Goal: Transaction & Acquisition: Purchase product/service

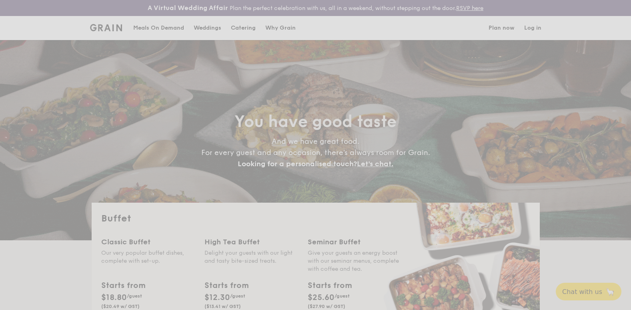
select select
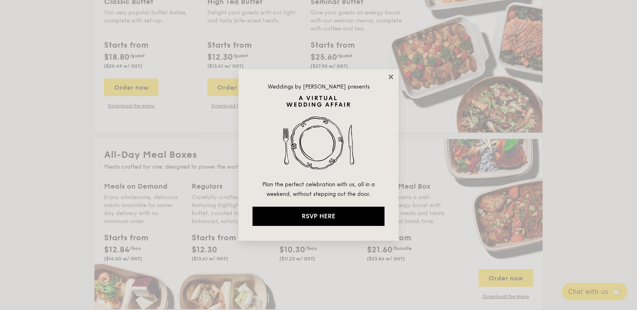
click at [390, 76] on icon at bounding box center [391, 76] width 4 height 4
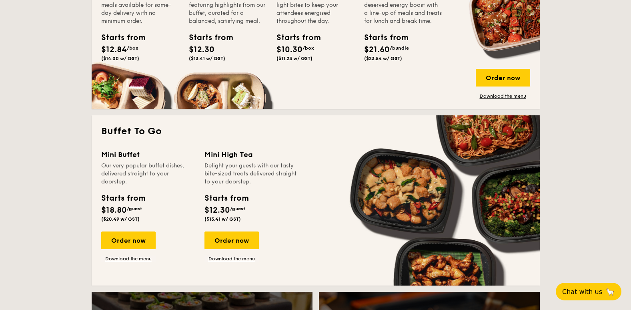
scroll to position [480, 0]
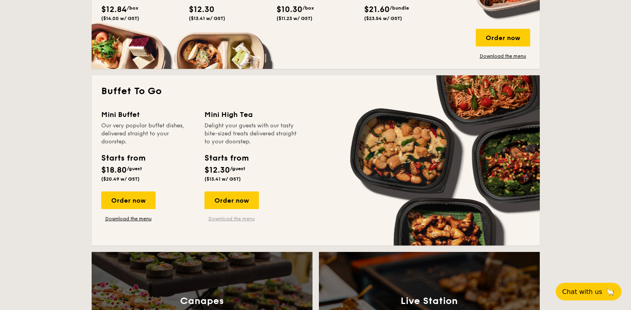
click at [234, 218] on link "Download the menu" at bounding box center [232, 218] width 54 height 6
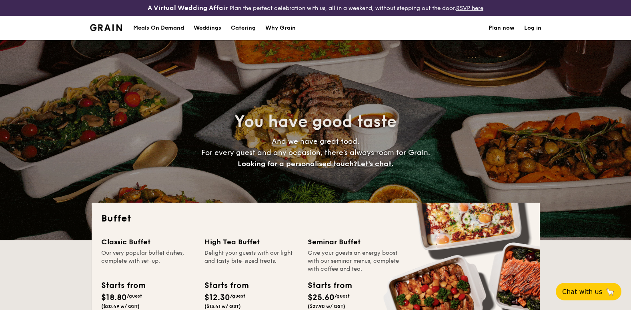
select select
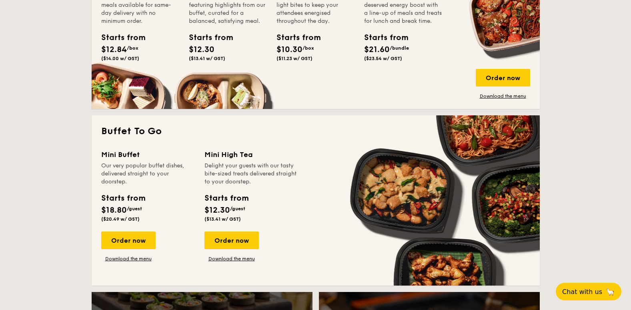
scroll to position [561, 0]
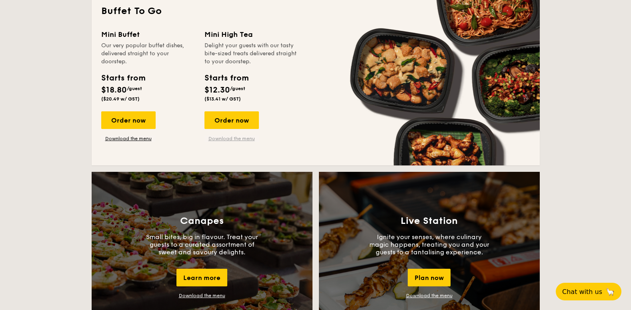
click at [221, 138] on link "Download the menu" at bounding box center [232, 138] width 54 height 6
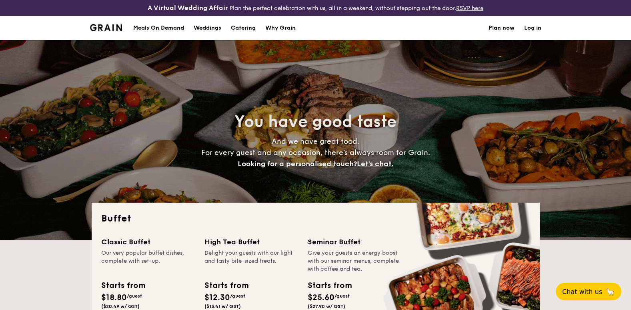
select select
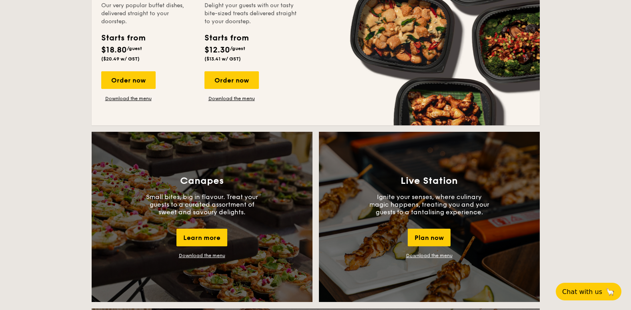
scroll to position [561, 0]
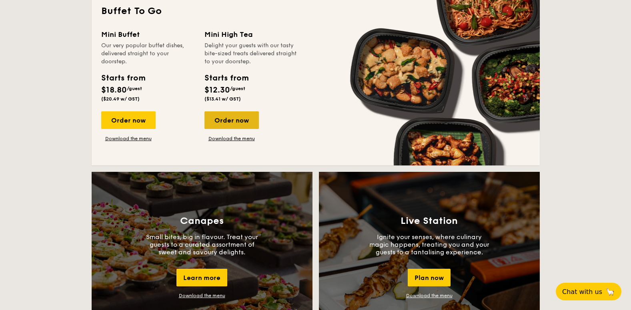
click at [233, 119] on div "Order now" at bounding box center [232, 120] width 54 height 18
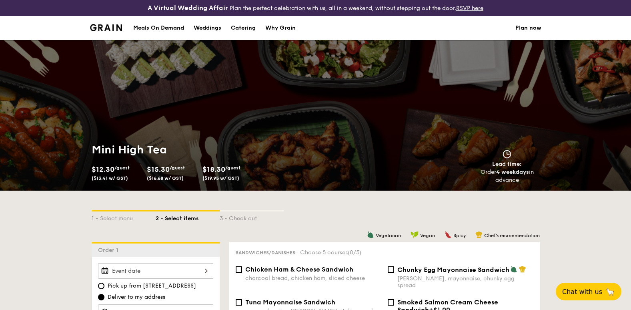
scroll to position [80, 0]
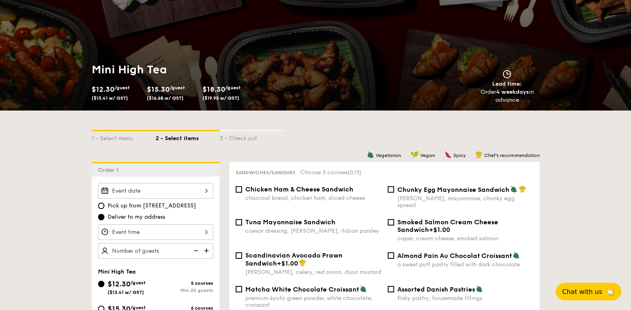
click at [204, 189] on div at bounding box center [155, 191] width 115 height 16
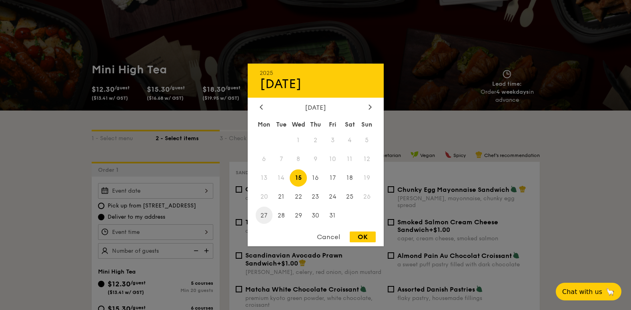
click at [262, 213] on span "27" at bounding box center [264, 215] width 17 height 17
click at [366, 237] on div "OK" at bounding box center [363, 236] width 26 height 11
type input "[DATE]"
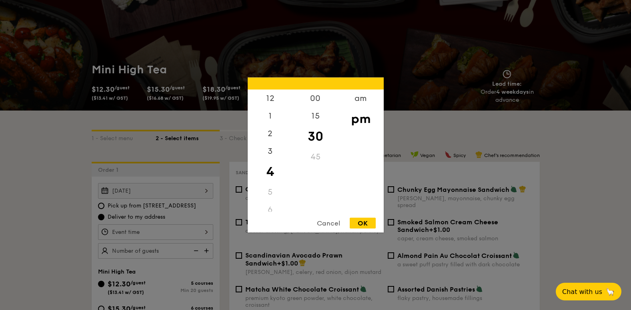
click at [206, 231] on div "12 1 2 3 4 5 6 7 8 9 10 11 00 15 30 45 am pm Cancel OK" at bounding box center [155, 232] width 115 height 16
click at [269, 187] on div "9" at bounding box center [270, 188] width 45 height 18
click at [359, 102] on div "am" at bounding box center [360, 101] width 45 height 23
click at [270, 183] on div "9" at bounding box center [270, 185] width 45 height 23
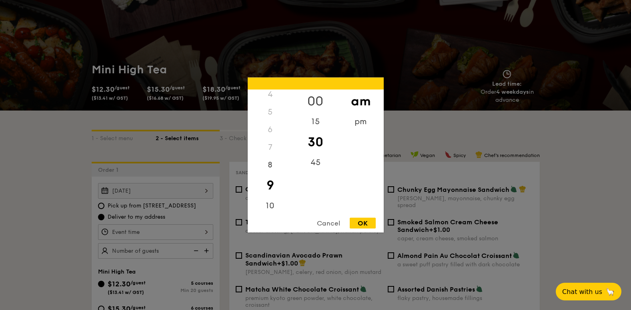
click at [318, 99] on div "00" at bounding box center [315, 101] width 45 height 23
click at [361, 220] on div "OK" at bounding box center [363, 223] width 26 height 11
type input "9:00AM"
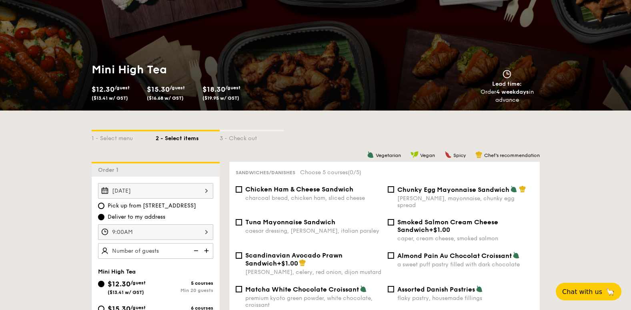
click at [205, 250] on img at bounding box center [207, 250] width 12 height 15
click at [197, 249] on img at bounding box center [195, 250] width 12 height 15
type input "25 guests"
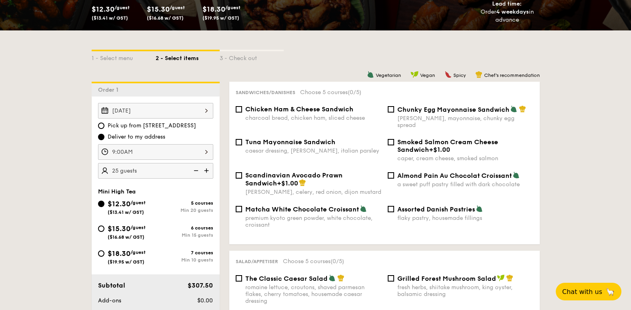
scroll to position [200, 0]
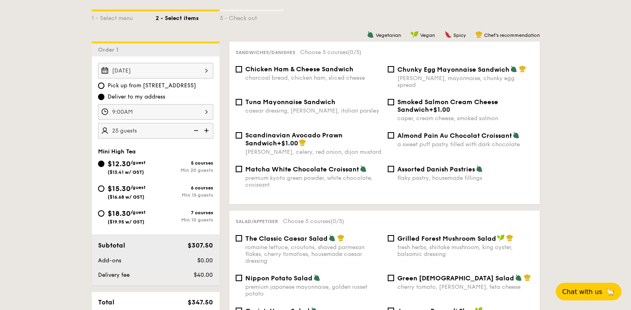
click at [107, 191] on div "$15.30 /guest ($16.68 w/ GST)" at bounding box center [127, 191] width 58 height 17
click at [105, 191] on input "$15.30 /guest ($16.68 w/ GST) 6 courses Min 15 guests" at bounding box center [101, 188] width 6 height 6
radio input "true"
click at [391, 132] on input "Almond Pain Au Chocolat Croissant a sweet puff pastry filled with dark chocolate" at bounding box center [391, 135] width 6 height 6
checkbox input "true"
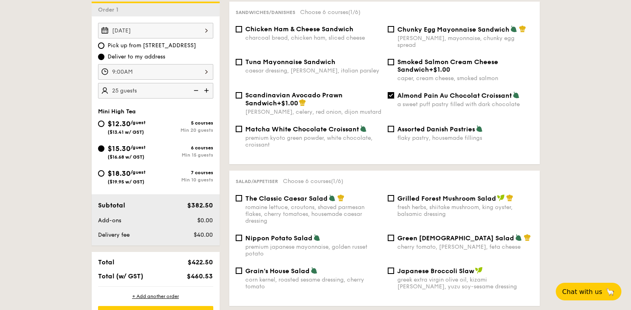
scroll to position [280, 0]
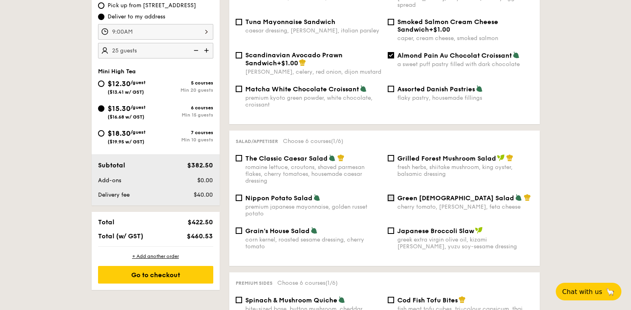
click at [390, 195] on input "Green Goddess Salad cherry tomato, [PERSON_NAME], feta cheese" at bounding box center [391, 198] width 6 height 6
checkbox input "true"
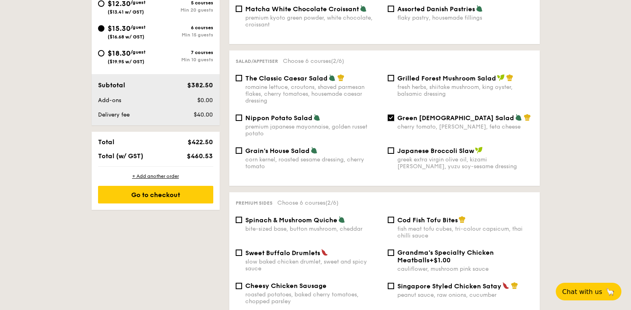
scroll to position [400, 0]
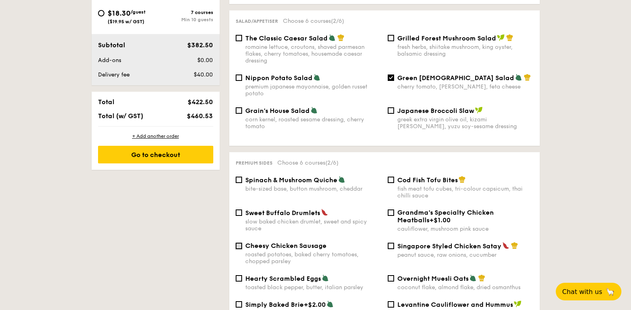
click at [241, 243] on input "Cheesy Chicken Sausage roasted potatoes, baked cherry tomatoes, chopped parsley" at bounding box center [239, 246] width 6 height 6
checkbox input "true"
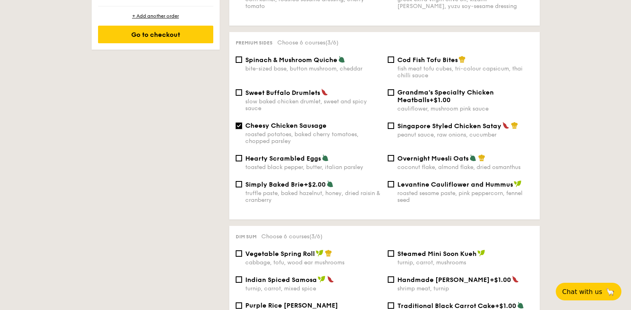
scroll to position [601, 0]
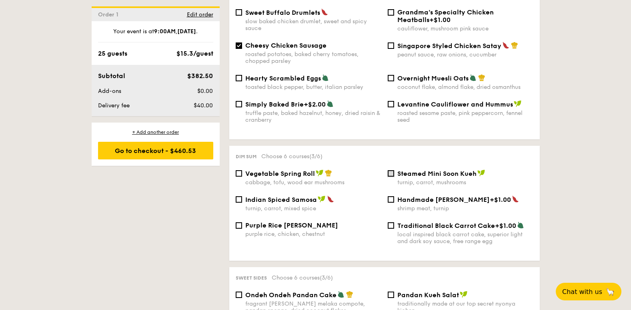
click at [394, 170] on input "Steamed Mini Soon Kueh turnip, carrot, mushrooms" at bounding box center [391, 173] width 6 height 6
checkbox input "true"
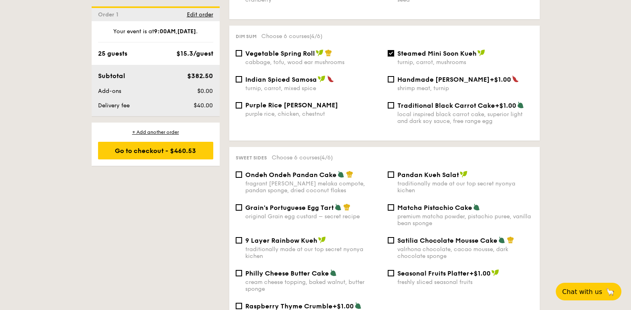
scroll to position [761, 0]
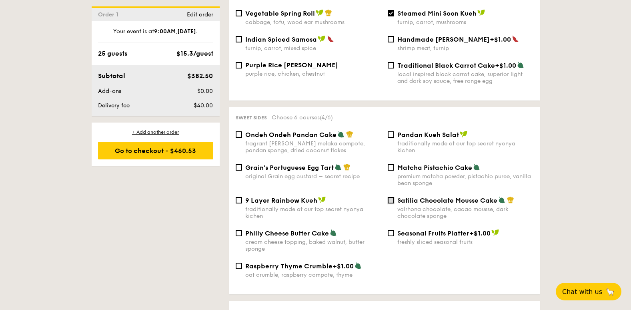
click at [392, 197] on input "Satilia Chocolate Mousse Cake valrhona chocolate, cacao mousse, dark chocolate …" at bounding box center [391, 200] width 6 height 6
checkbox input "true"
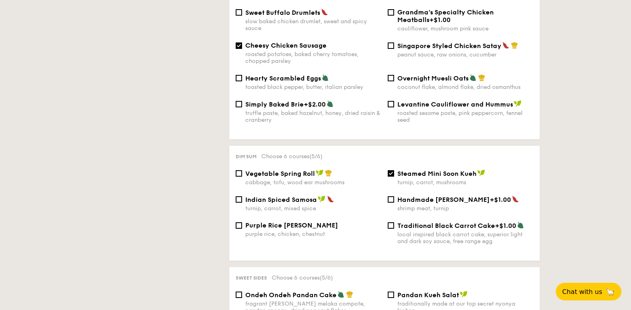
scroll to position [561, 0]
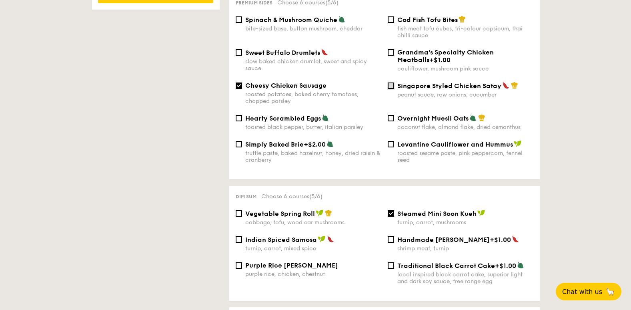
click at [394, 82] on input "Singapore Styled Chicken Satay peanut sauce, raw onions, cucumber" at bounding box center [391, 85] width 6 height 6
checkbox input "true"
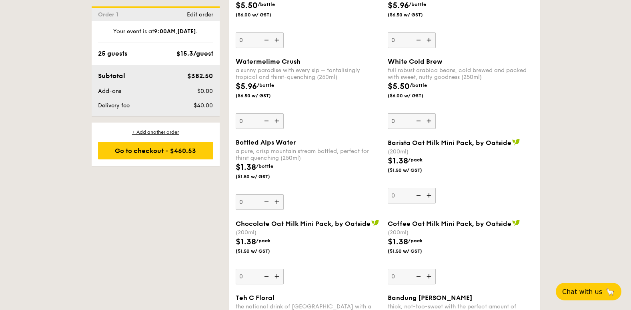
scroll to position [1522, 0]
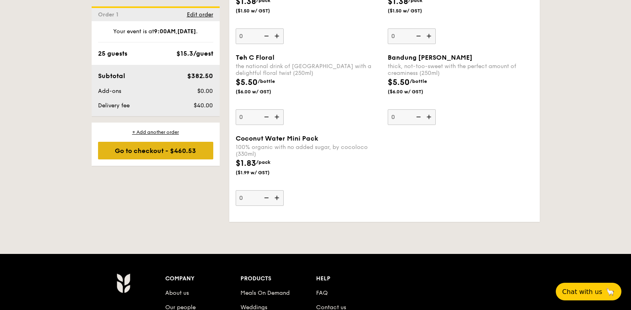
click at [133, 149] on div "Go to checkout - $460.53" at bounding box center [155, 151] width 115 height 18
